Goal: Task Accomplishment & Management: Manage account settings

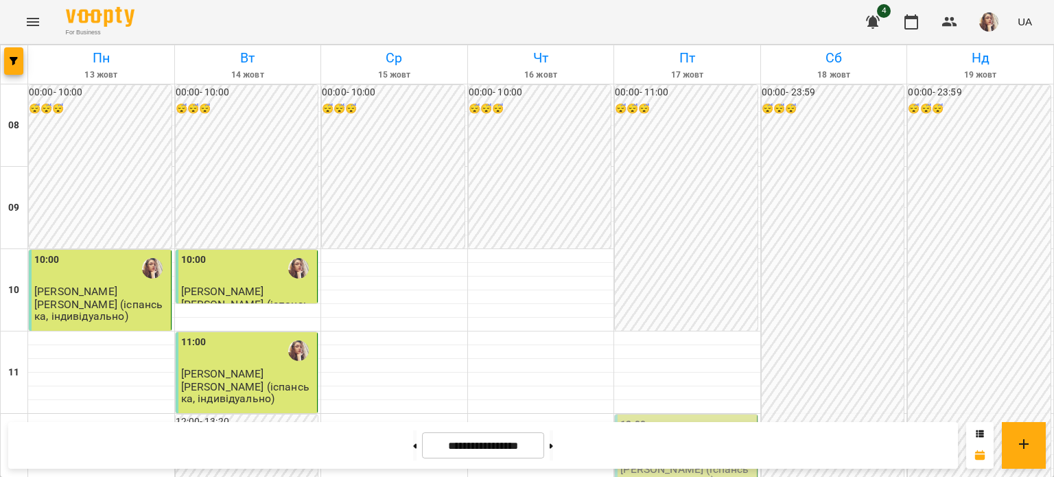
scroll to position [480, 0]
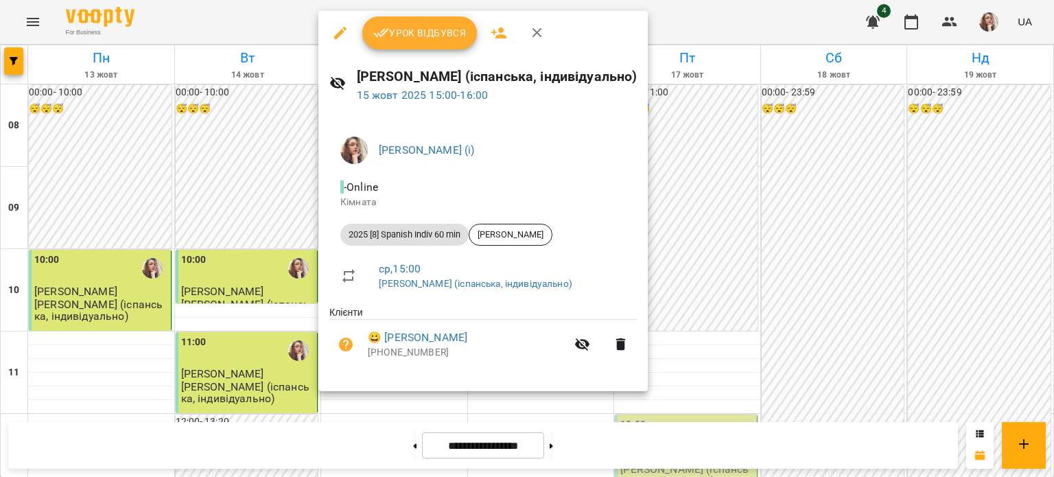
click at [375, 51] on div "Урок відбувся" at bounding box center [482, 33] width 329 height 44
click at [376, 50] on div "Урок відбувся" at bounding box center [482, 33] width 329 height 44
click at [388, 43] on button "Урок відбувся" at bounding box center [419, 32] width 115 height 33
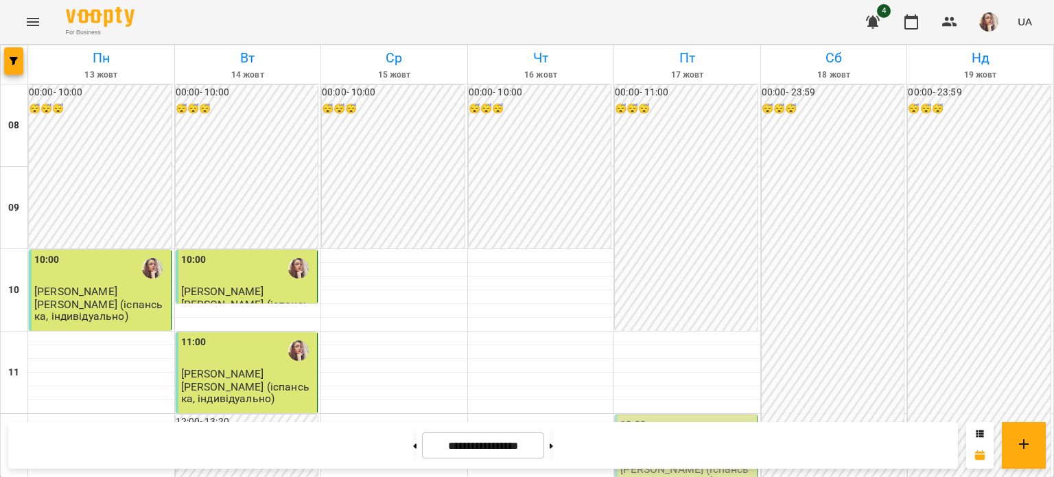
scroll to position [549, 0]
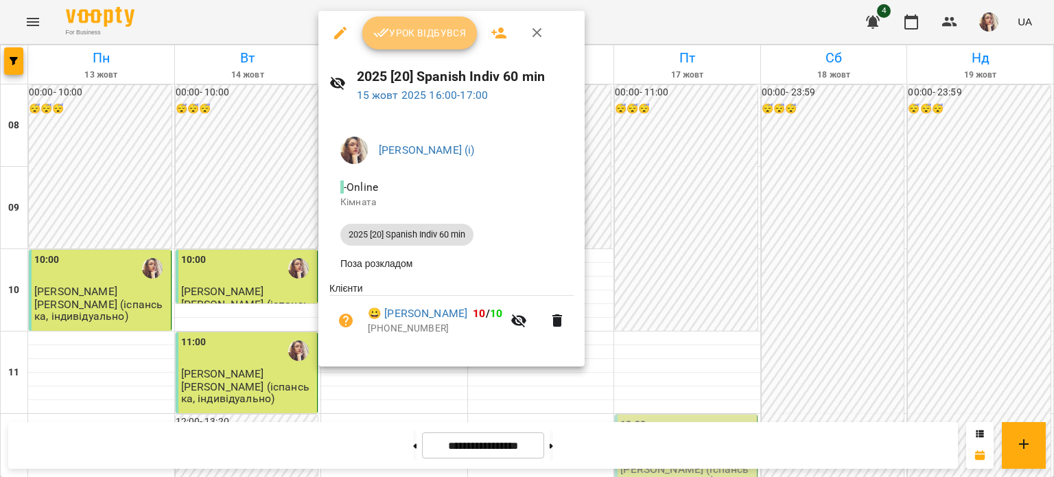
click at [394, 46] on button "Урок відбувся" at bounding box center [419, 32] width 115 height 33
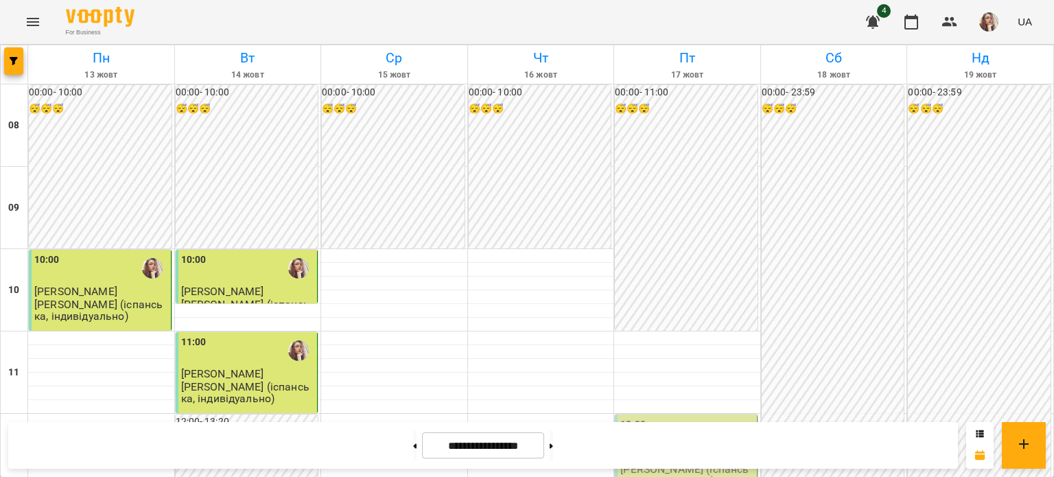
scroll to position [549, 0]
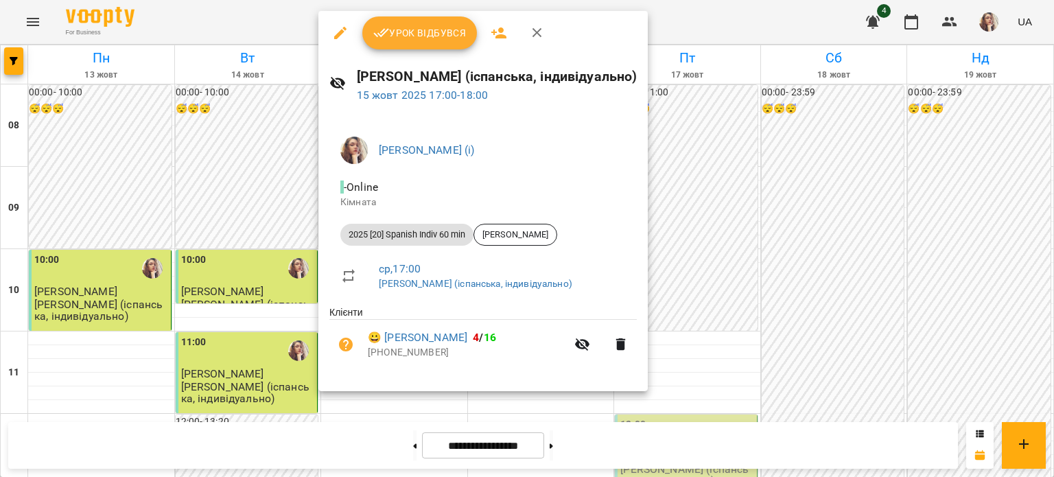
click at [414, 28] on span "Урок відбувся" at bounding box center [419, 33] width 93 height 16
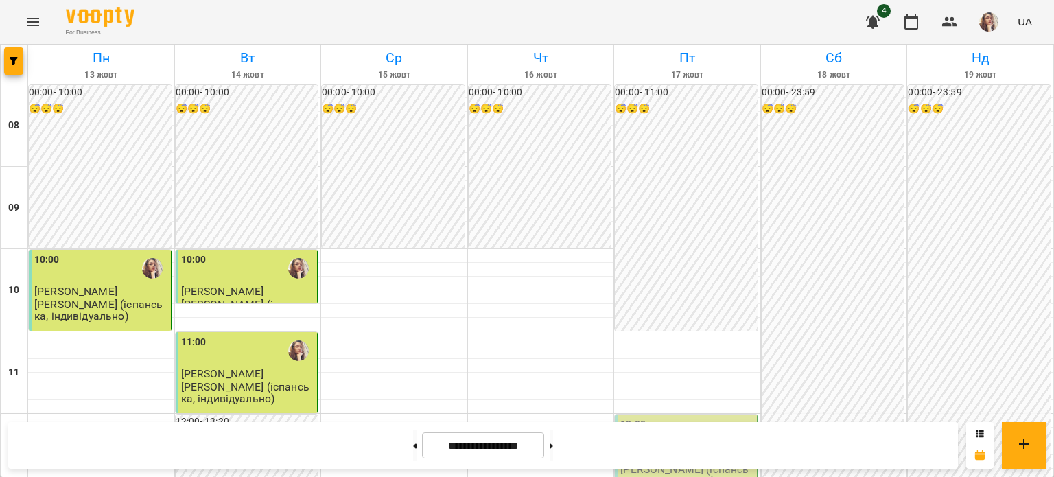
click at [0, 5] on div "For Business 4 UA" at bounding box center [527, 22] width 1054 height 44
click at [0, 9] on div "For Business 4 UA" at bounding box center [527, 22] width 1054 height 44
click at [0, 23] on div "For Business 4 UA" at bounding box center [527, 22] width 1054 height 44
click at [0, 25] on div "For Business 4 UA" at bounding box center [527, 22] width 1054 height 44
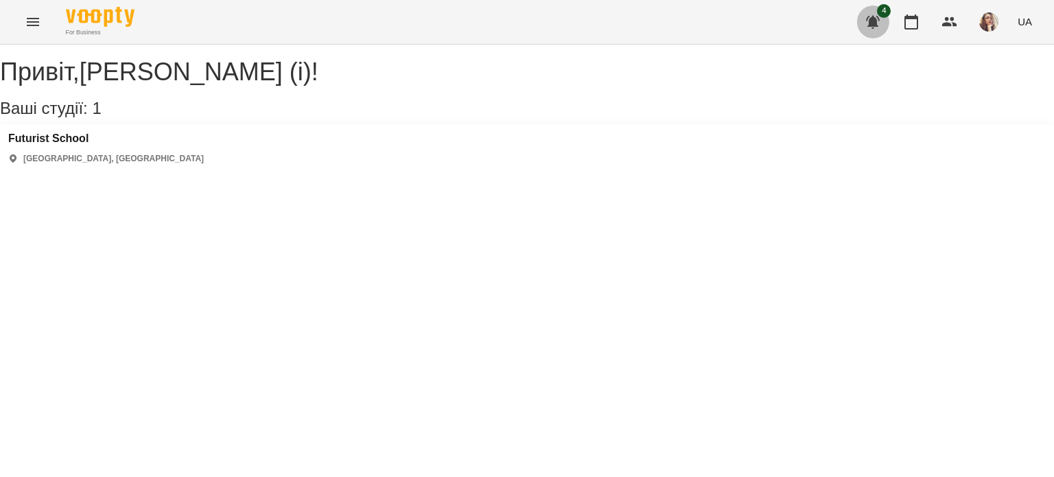
click at [864, 19] on button "button" at bounding box center [872, 21] width 33 height 33
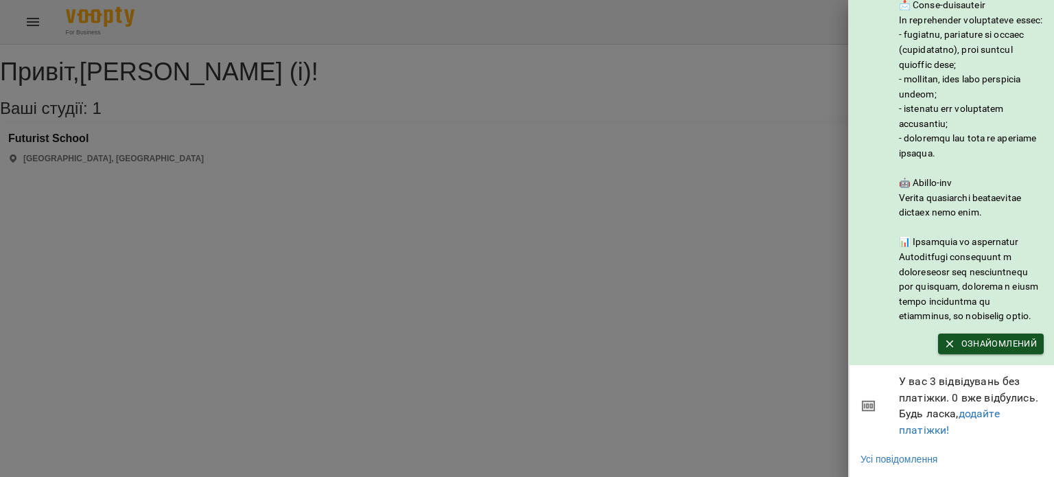
scroll to position [206, 0]
click at [809, 286] on div at bounding box center [527, 238] width 1054 height 477
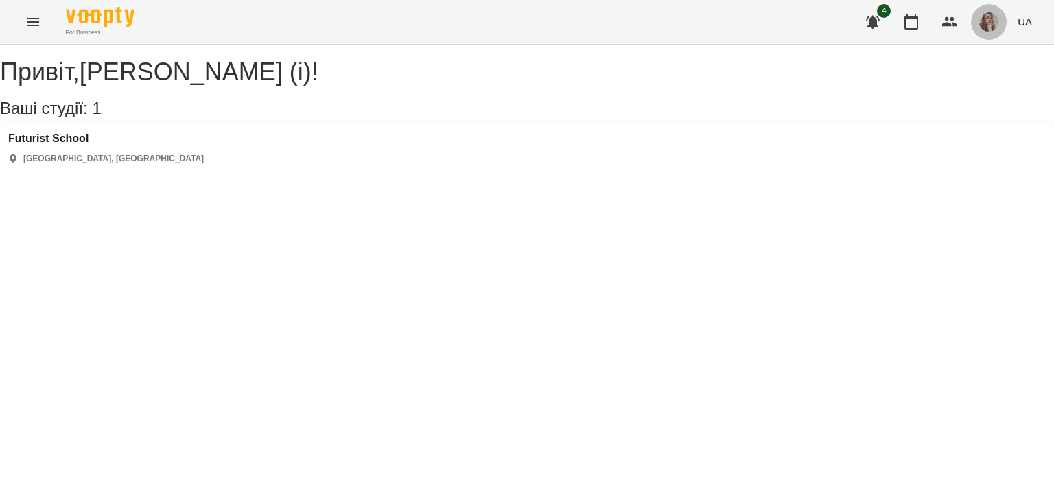
click at [977, 29] on button "button" at bounding box center [989, 22] width 36 height 36
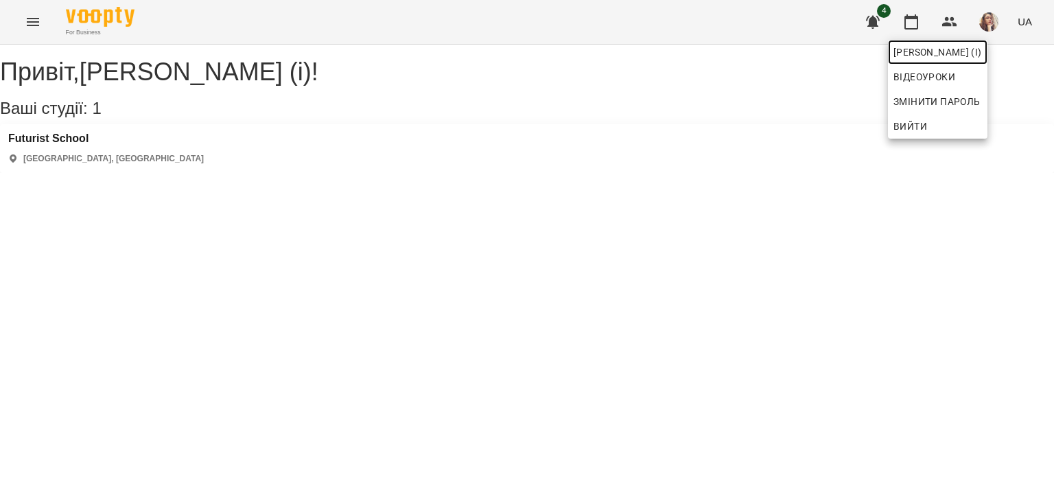
click at [919, 52] on span "[PERSON_NAME] (і)" at bounding box center [937, 52] width 88 height 16
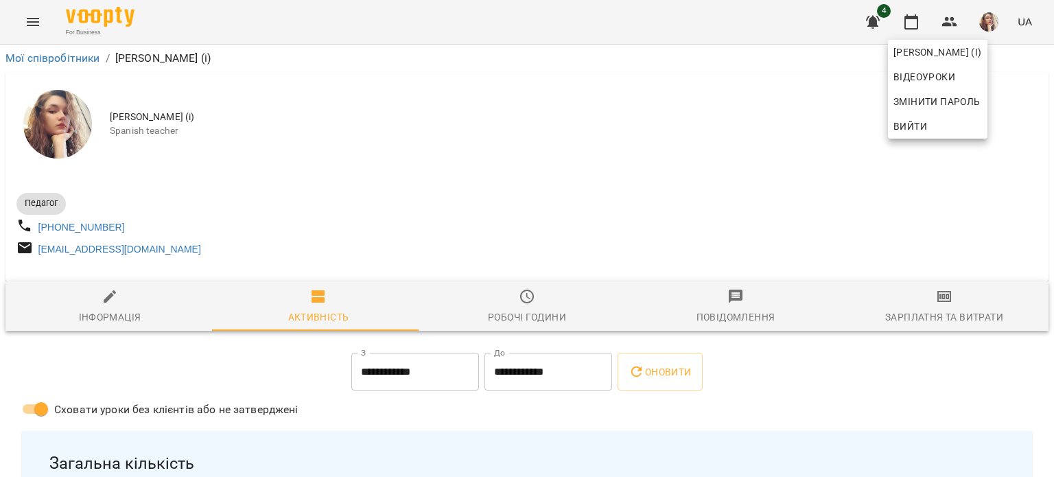
click at [782, 403] on div at bounding box center [527, 238] width 1054 height 477
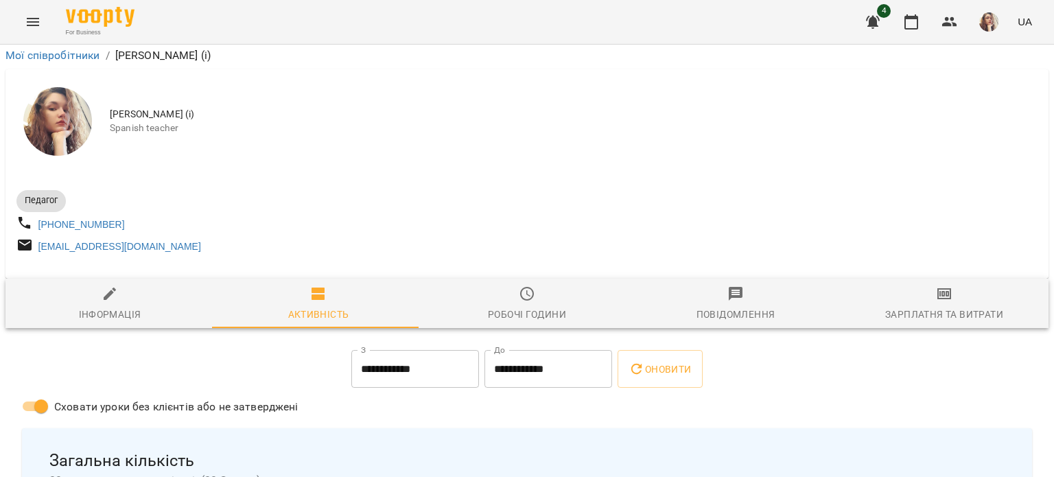
scroll to position [135, 0]
click at [512, 285] on span "Робочі години" at bounding box center [527, 303] width 192 height 37
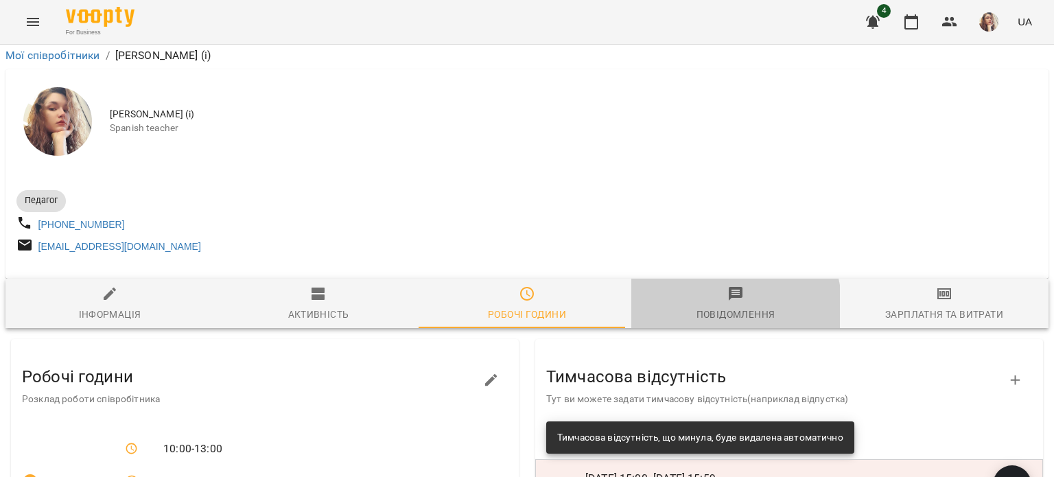
click at [696, 306] on div "Повідомлення" at bounding box center [735, 314] width 79 height 16
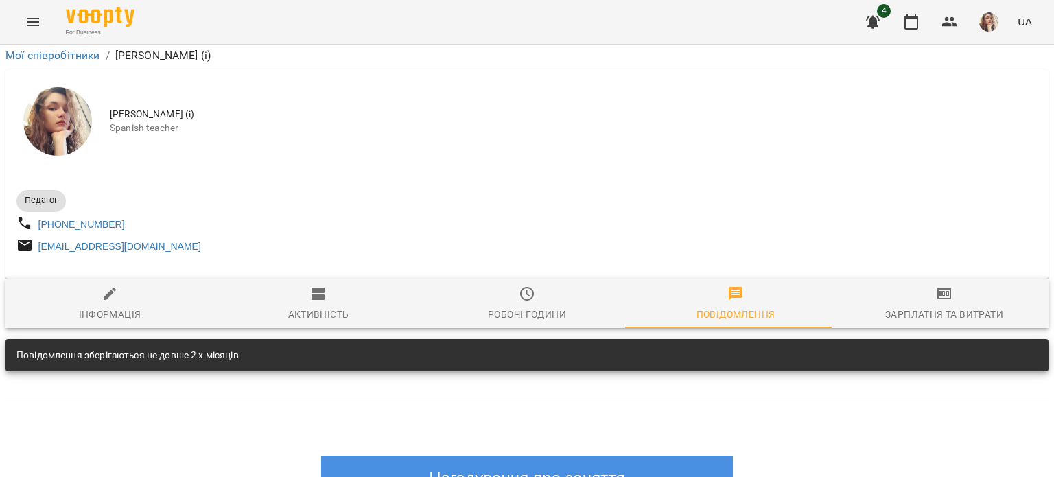
scroll to position [230, 0]
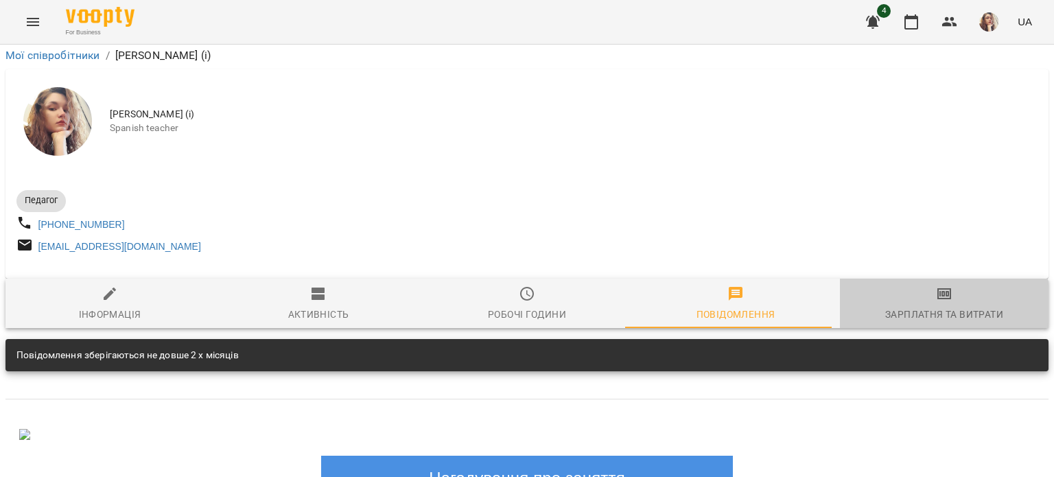
click at [931, 306] on div "Зарплатня та Витрати" at bounding box center [944, 314] width 118 height 16
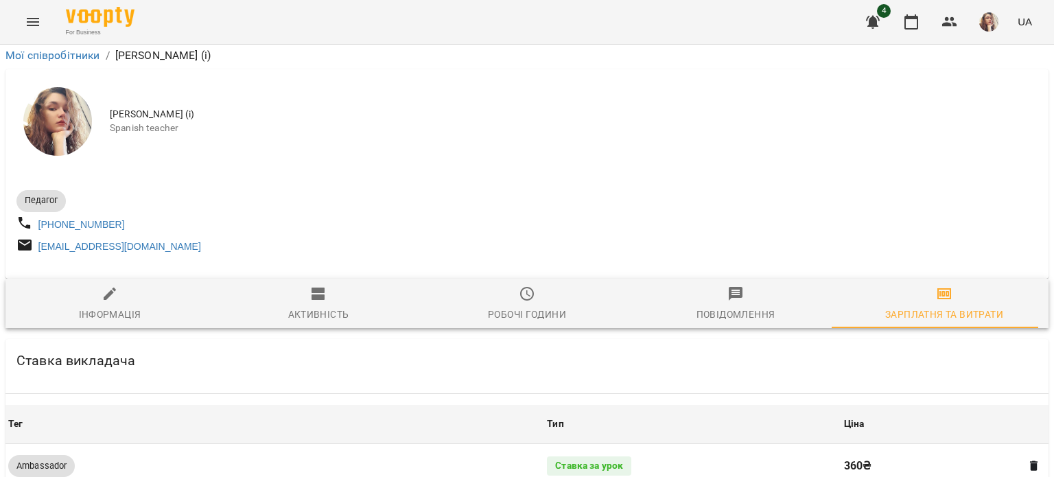
scroll to position [0, 0]
